Goal: Task Accomplishment & Management: Manage account settings

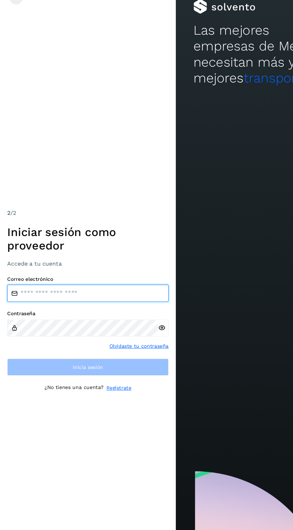
click at [91, 267] on input "email" at bounding box center [73, 259] width 135 height 14
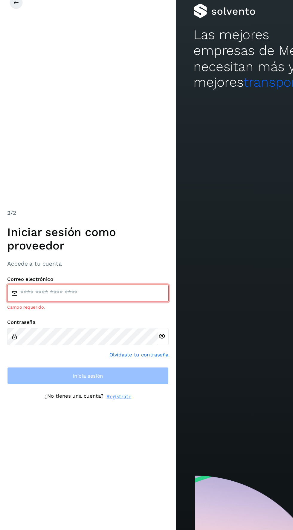
type input "**********"
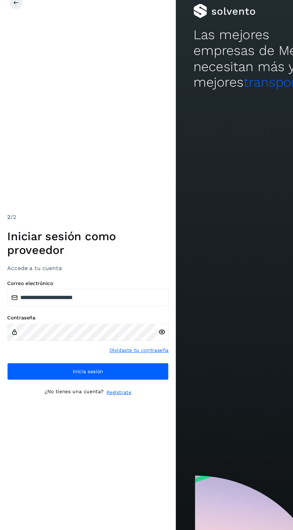
scroll to position [4, 0]
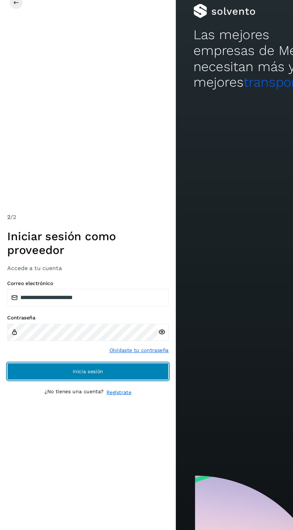
click at [97, 328] on button "Inicia sesión" at bounding box center [73, 321] width 135 height 14
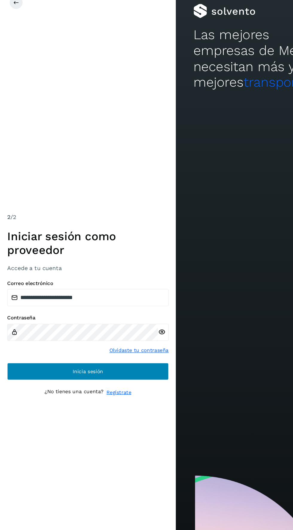
scroll to position [0, 0]
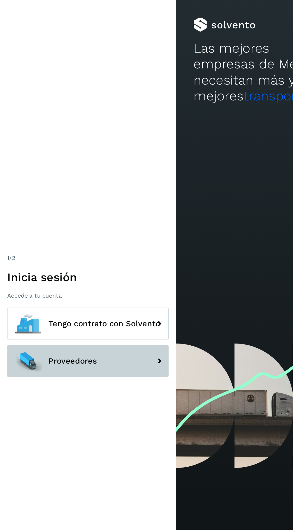
click at [122, 315] on button "Proveedores" at bounding box center [73, 301] width 135 height 27
click at [113, 315] on button "Proveedores" at bounding box center [73, 301] width 135 height 27
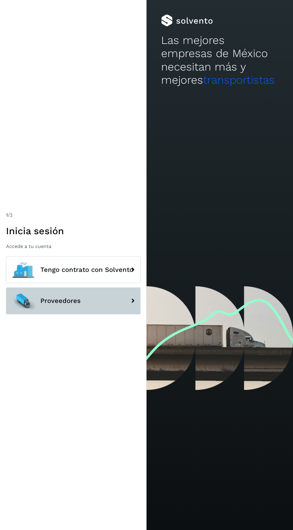
click at [121, 315] on button "Proveedores" at bounding box center [73, 301] width 135 height 27
